Goal: Navigation & Orientation: Go to known website

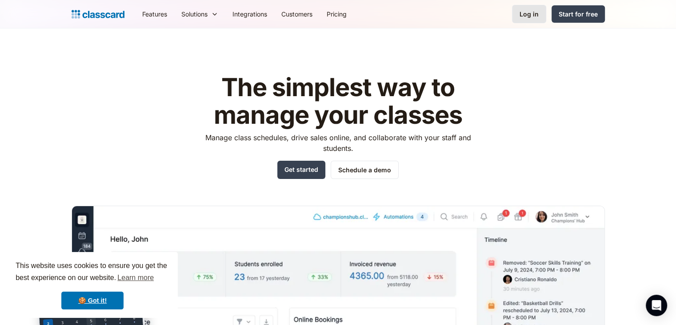
click at [525, 15] on div "Log in" at bounding box center [529, 13] width 19 height 9
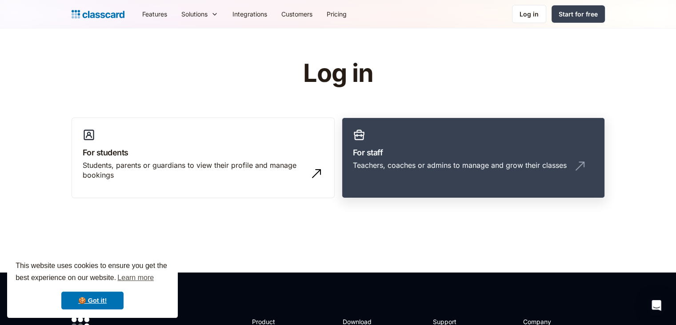
click at [487, 145] on link "For staff Teachers, coaches or admins to manage and grow their classes" at bounding box center [473, 157] width 263 height 81
